Goal: Transaction & Acquisition: Obtain resource

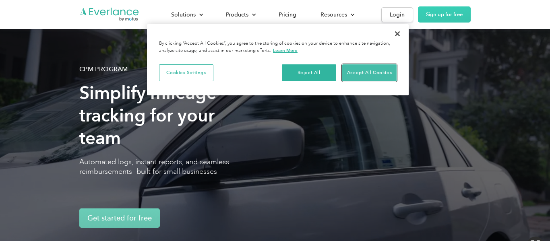
click at [349, 73] on button "Accept All Cookies" at bounding box center [369, 72] width 54 height 17
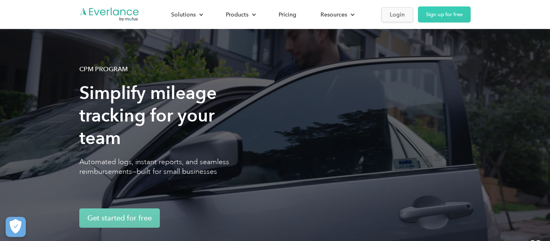
click at [399, 17] on div "Login" at bounding box center [397, 15] width 15 height 10
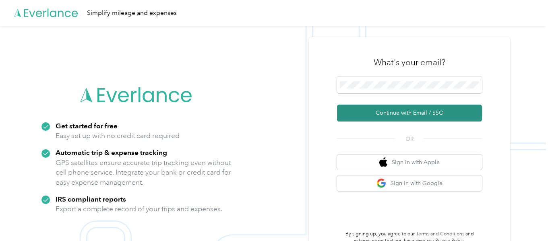
click at [401, 114] on button "Continue with Email / SSO" at bounding box center [409, 113] width 145 height 17
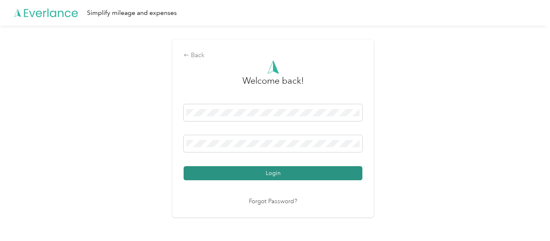
click at [253, 171] on button "Login" at bounding box center [273, 173] width 179 height 14
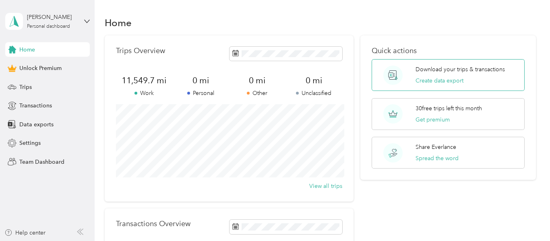
click at [425, 71] on p "Download your trips & transactions" at bounding box center [459, 69] width 89 height 8
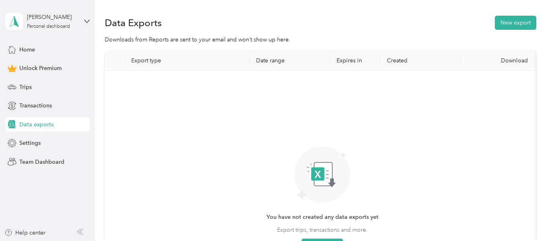
click at [273, 62] on th "Date range" at bounding box center [290, 61] width 81 height 20
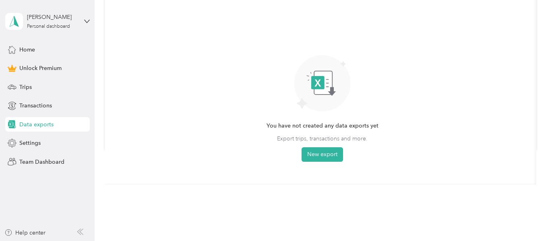
scroll to position [97, 0]
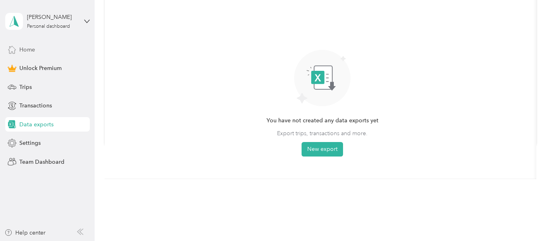
click at [32, 51] on span "Home" at bounding box center [27, 49] width 16 height 8
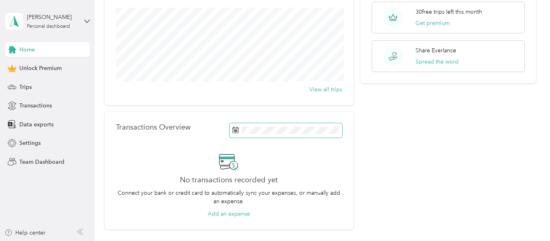
click at [239, 130] on icon at bounding box center [235, 130] width 6 height 6
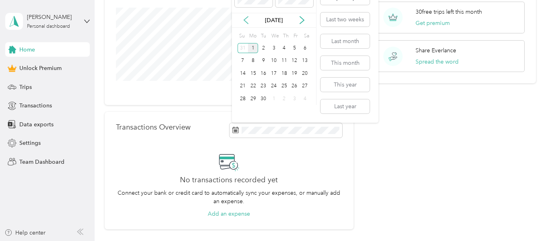
click at [246, 20] on icon at bounding box center [246, 20] width 8 height 8
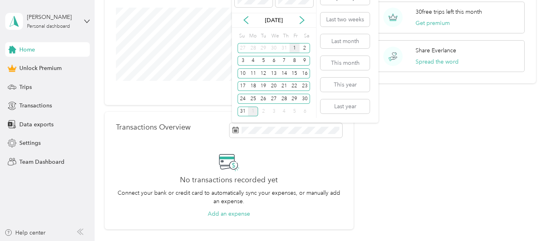
click at [294, 48] on div "1" at bounding box center [294, 48] width 10 height 10
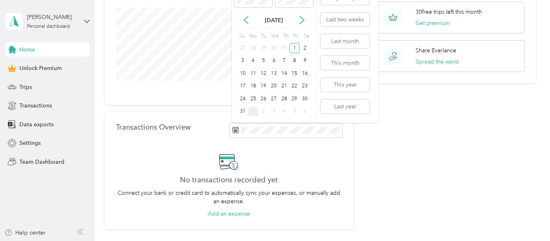
click at [254, 109] on div "1" at bounding box center [253, 112] width 10 height 10
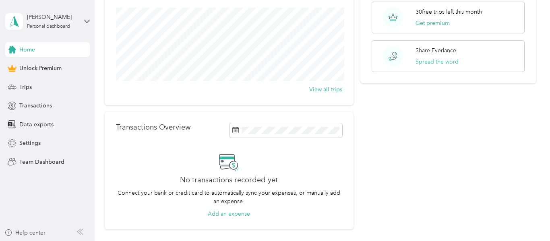
click at [279, 142] on div "Transactions Overview No transactions recorded yet Connect your bank or credit …" at bounding box center [229, 171] width 249 height 118
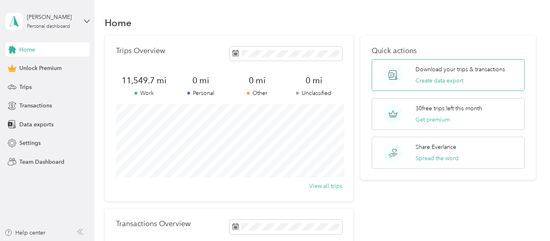
click at [434, 72] on p "Download your trips & transactions" at bounding box center [459, 69] width 89 height 8
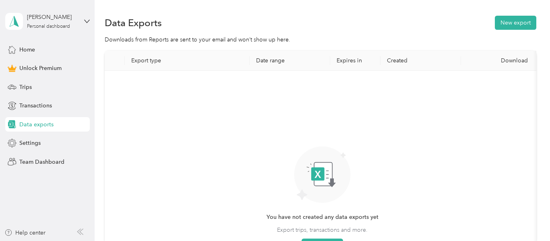
click at [321, 167] on rect at bounding box center [323, 174] width 18 height 24
click at [521, 25] on button "New export" at bounding box center [515, 23] width 41 height 14
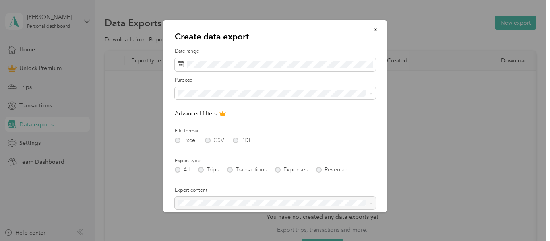
click at [179, 139] on div "Excel CSV PDF" at bounding box center [275, 141] width 201 height 6
click at [179, 140] on div "Excel CSV PDF" at bounding box center [275, 141] width 201 height 6
click at [209, 141] on div "Excel CSV PDF" at bounding box center [275, 141] width 201 height 6
click at [200, 170] on div "All Trips Transactions Expenses Revenue" at bounding box center [275, 170] width 201 height 6
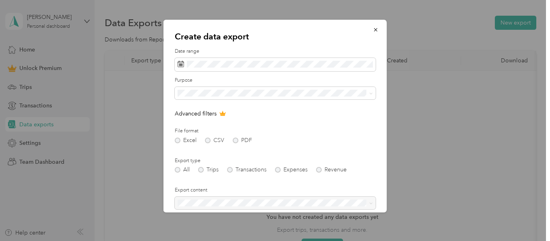
click at [208, 130] on label "File format" at bounding box center [275, 131] width 201 height 7
click at [226, 201] on div at bounding box center [275, 203] width 201 height 13
click at [372, 139] on div "Excel CSV PDF" at bounding box center [275, 141] width 201 height 6
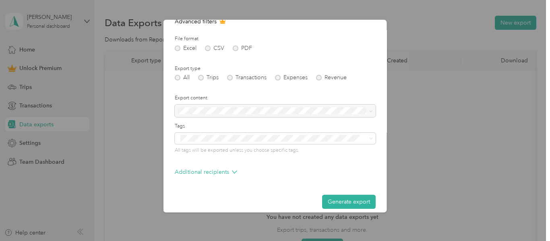
scroll to position [100, 0]
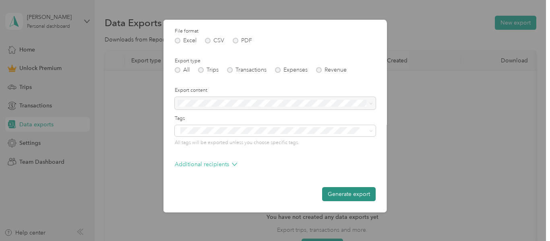
click at [335, 196] on button "Generate export" at bounding box center [349, 194] width 54 height 14
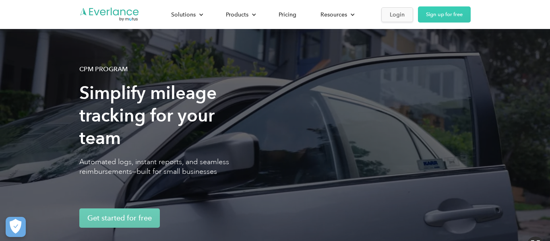
click at [397, 17] on div "Login" at bounding box center [397, 15] width 15 height 10
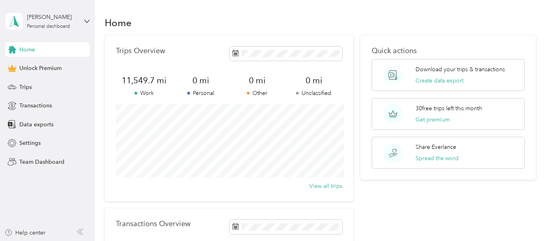
click at [367, 227] on div "Quick actions Download your trips & transactions Create data export 30 free tri…" at bounding box center [448, 180] width 176 height 291
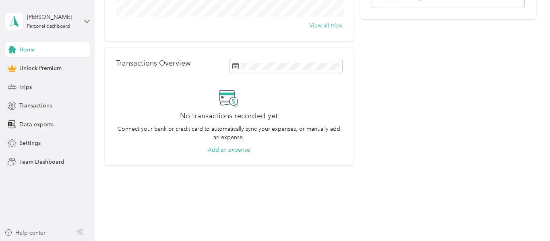
scroll to position [161, 0]
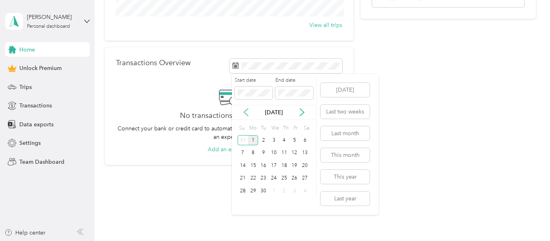
click at [246, 114] on icon at bounding box center [246, 112] width 8 height 8
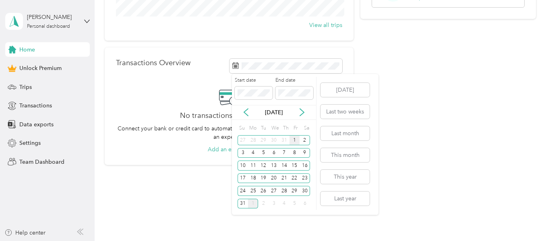
click at [298, 139] on div "1" at bounding box center [294, 140] width 10 height 10
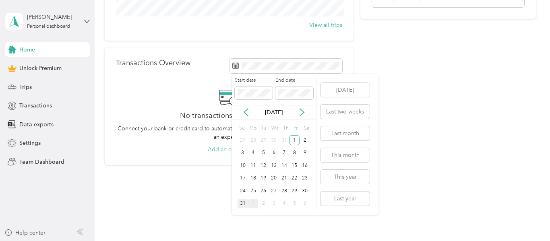
click at [245, 204] on div "31" at bounding box center [243, 204] width 10 height 10
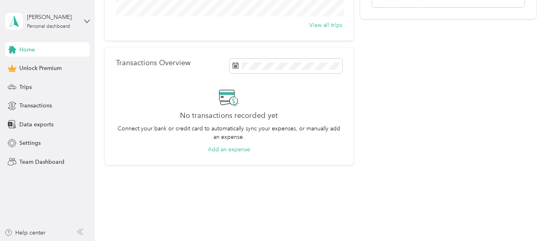
click at [436, 153] on div "Quick actions Download your trips & transactions Create data export 30 free tri…" at bounding box center [448, 19] width 176 height 291
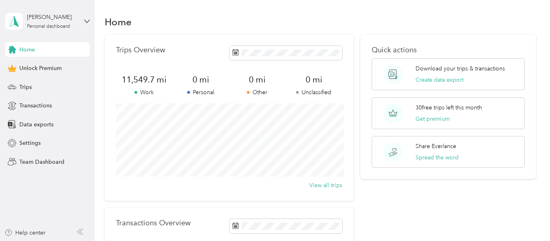
scroll to position [0, 0]
click at [437, 81] on button "Create data export" at bounding box center [439, 80] width 48 height 8
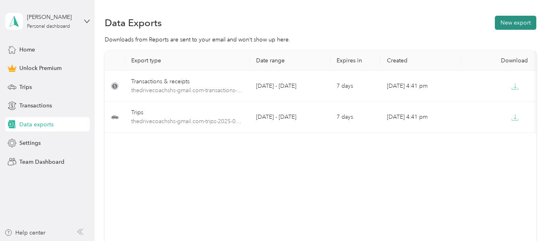
click at [517, 25] on button "New export" at bounding box center [515, 23] width 41 height 14
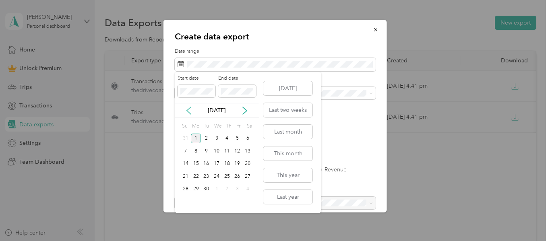
click at [189, 108] on icon at bounding box center [189, 110] width 4 height 7
click at [238, 138] on div "1" at bounding box center [237, 139] width 10 height 10
click at [186, 202] on div "31" at bounding box center [185, 202] width 10 height 10
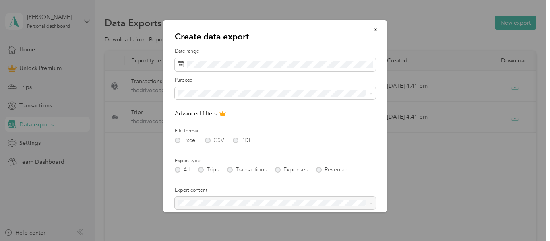
click at [275, 152] on form "Date range Purpose Advanced filters File format Excel CSV PDF Export type All T…" at bounding box center [275, 174] width 201 height 253
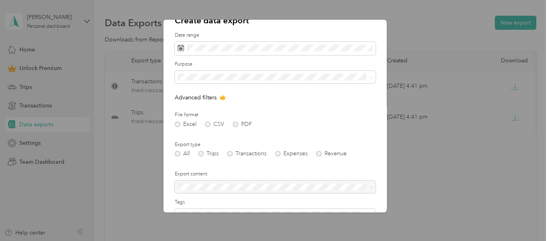
scroll to position [100, 0]
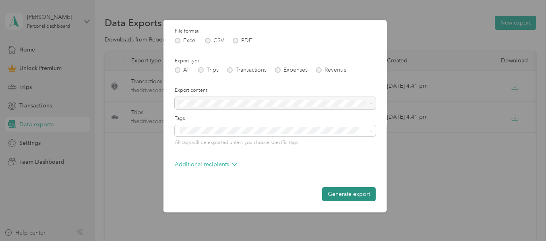
click at [337, 194] on button "Generate export" at bounding box center [349, 194] width 54 height 14
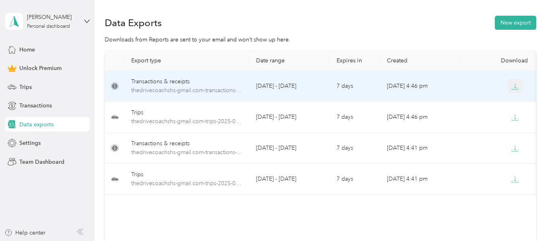
click at [517, 87] on icon "button" at bounding box center [514, 86] width 7 height 7
